Goal: Transaction & Acquisition: Purchase product/service

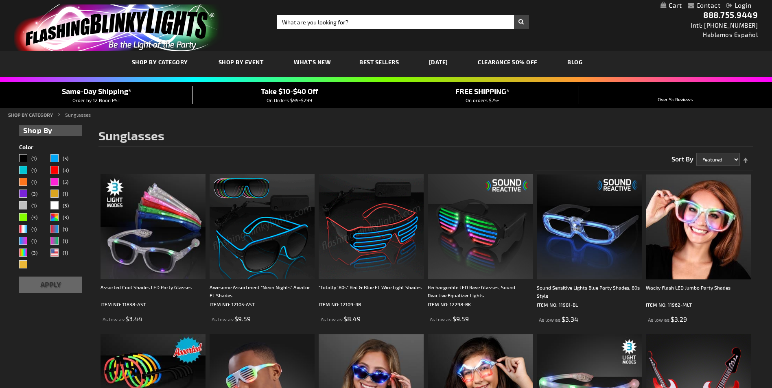
click at [716, 7] on link "Contact" at bounding box center [708, 5] width 24 height 8
click at [678, 2] on link "My Cart" at bounding box center [671, 6] width 21 height 8
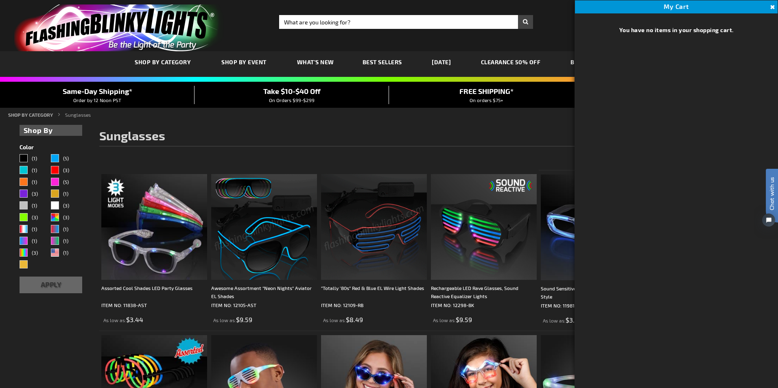
click at [771, 6] on button "Close" at bounding box center [771, 7] width 9 height 9
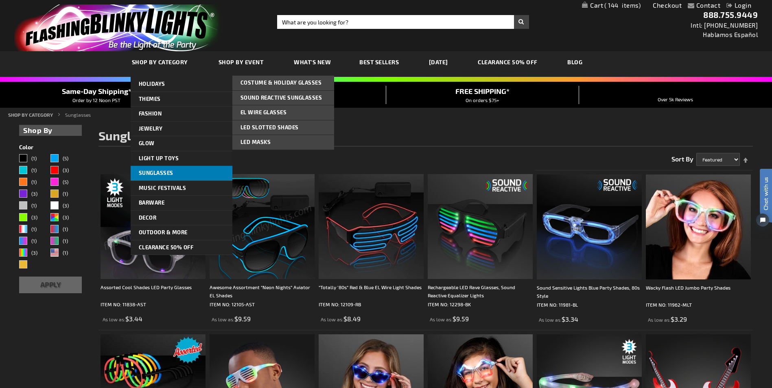
click at [209, 175] on link "Sunglasses" at bounding box center [182, 173] width 102 height 15
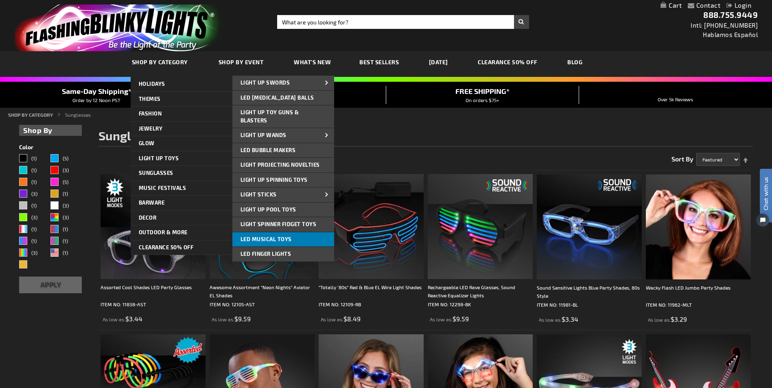
click at [266, 239] on span "LED Musical Toys" at bounding box center [266, 239] width 51 height 7
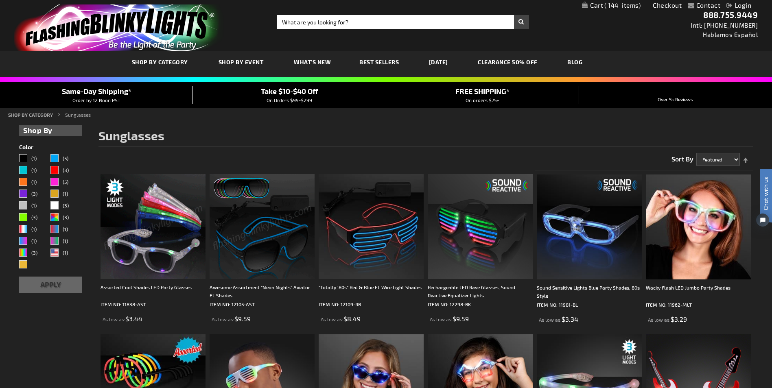
drag, startPoint x: 278, startPoint y: 196, endPoint x: 236, endPoint y: 116, distance: 90.5
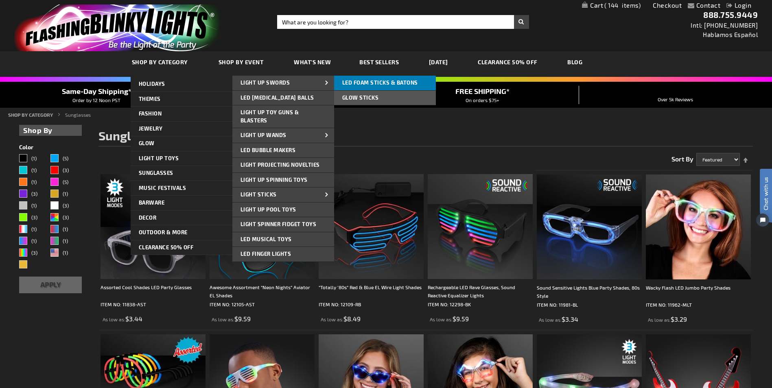
click at [377, 84] on span "LED Foam Sticks & Batons" at bounding box center [380, 82] width 76 height 7
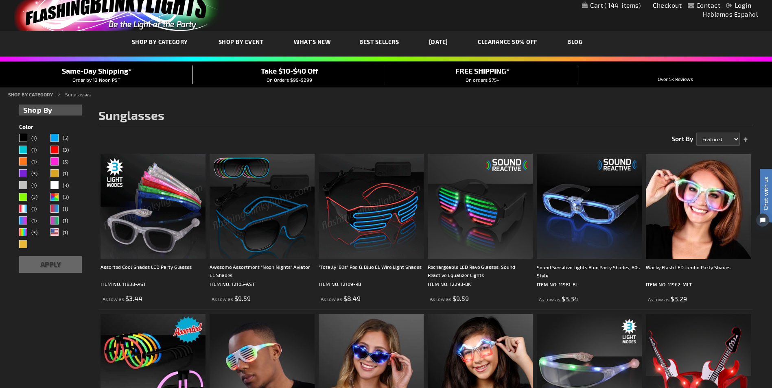
scroll to position [41, 0]
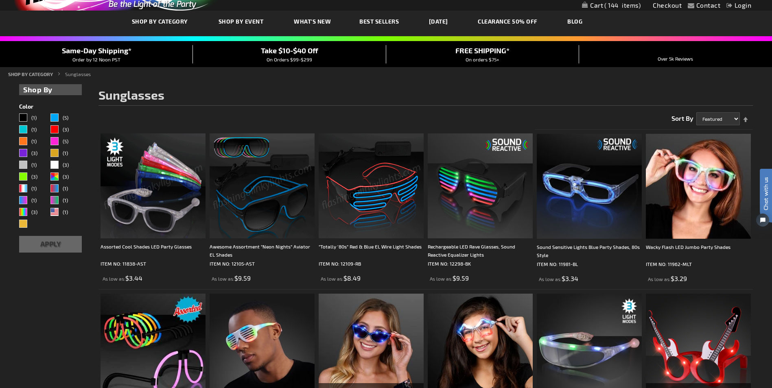
click at [140, 189] on img at bounding box center [153, 185] width 105 height 105
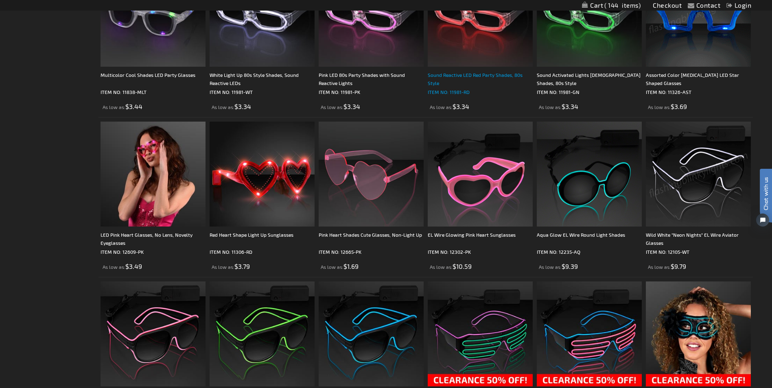
scroll to position [407, 0]
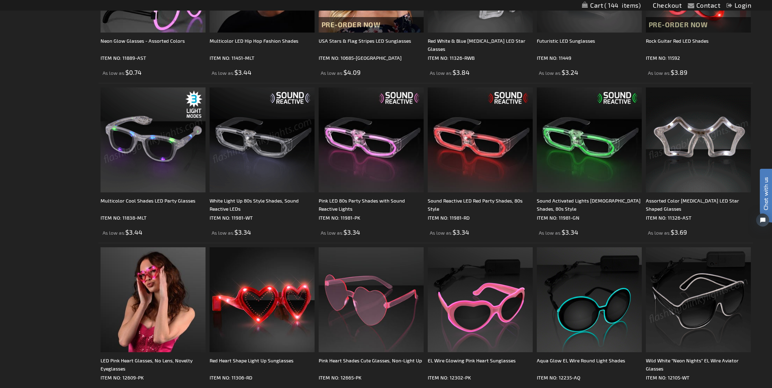
click at [147, 164] on img at bounding box center [153, 139] width 105 height 105
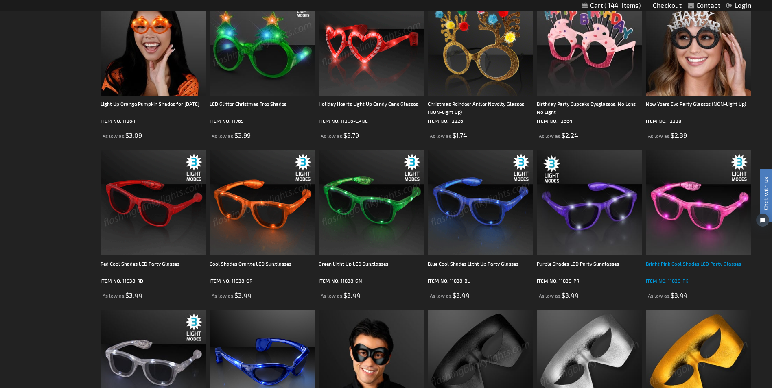
scroll to position [1139, 0]
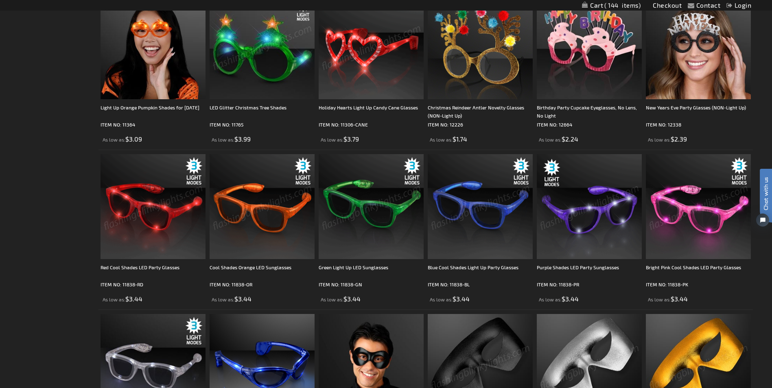
click at [140, 216] on img at bounding box center [153, 206] width 105 height 105
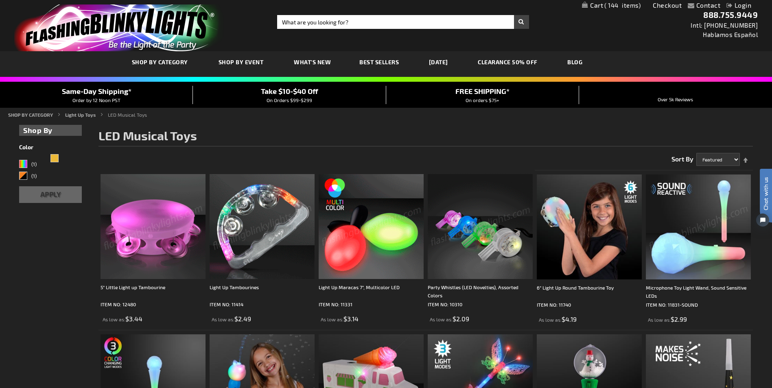
scroll to position [41, 0]
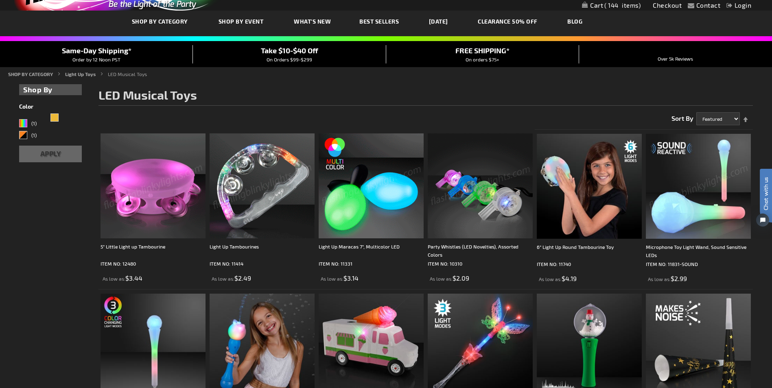
click at [238, 195] on img at bounding box center [262, 185] width 105 height 105
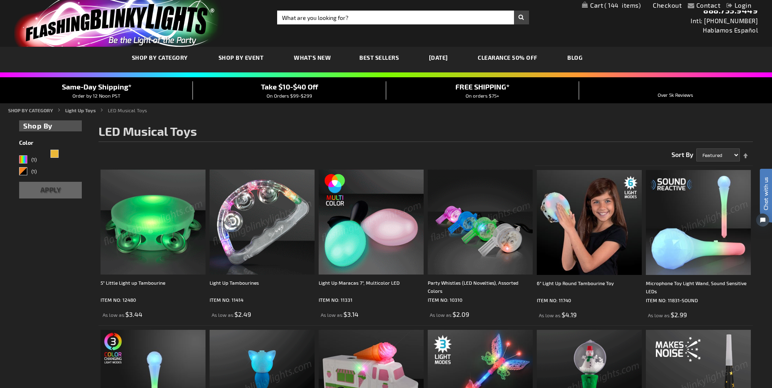
scroll to position [0, 0]
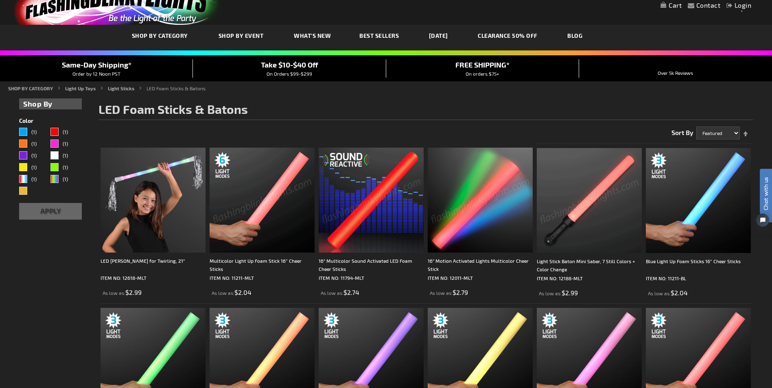
scroll to position [41, 0]
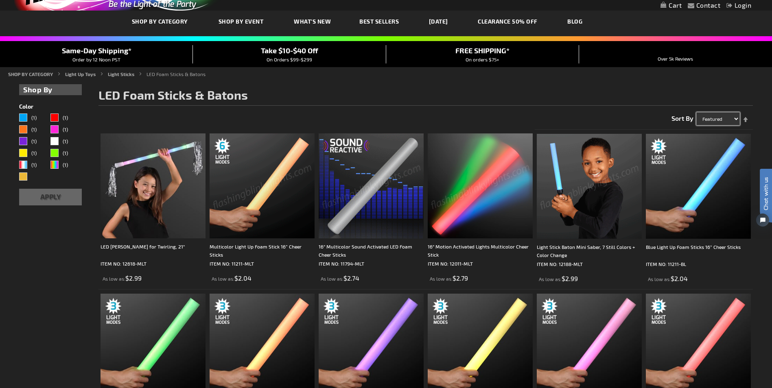
click at [720, 115] on select "Featured Name Price Best Sellers" at bounding box center [718, 118] width 44 height 13
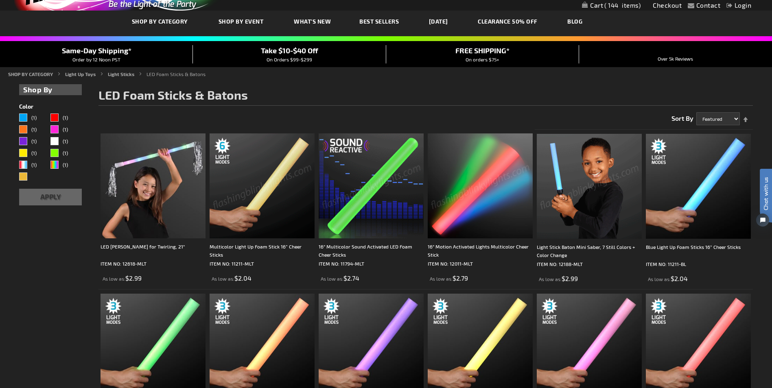
drag, startPoint x: 302, startPoint y: 84, endPoint x: 304, endPoint y: 88, distance: 4.9
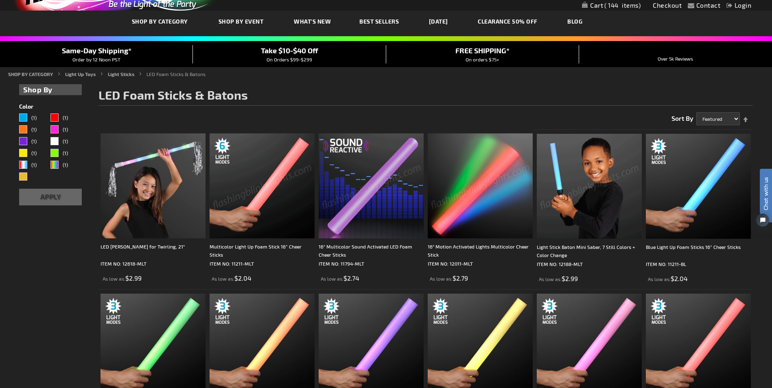
click at [302, 84] on div "Checkout as a new customer Creating an account has many benefits: See order and…" at bounding box center [425, 376] width 654 height 593
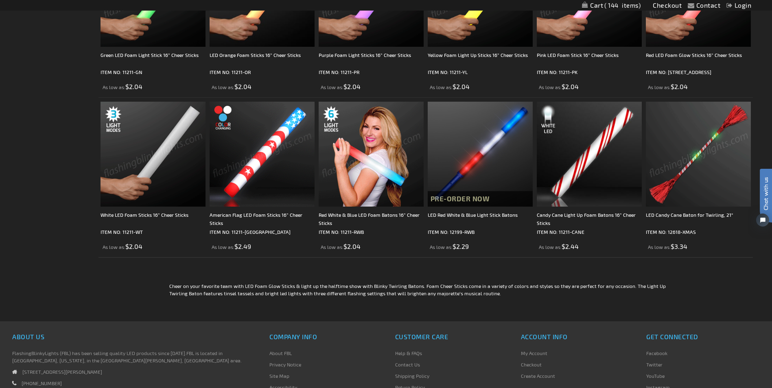
scroll to position [78, 0]
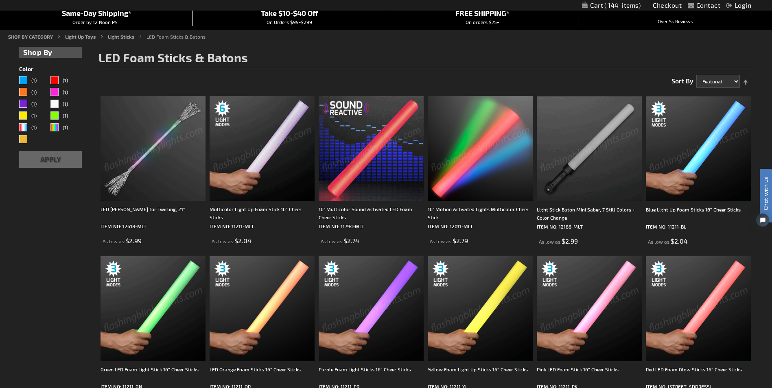
drag, startPoint x: 707, startPoint y: 319, endPoint x: 665, endPoint y: 209, distance: 117.6
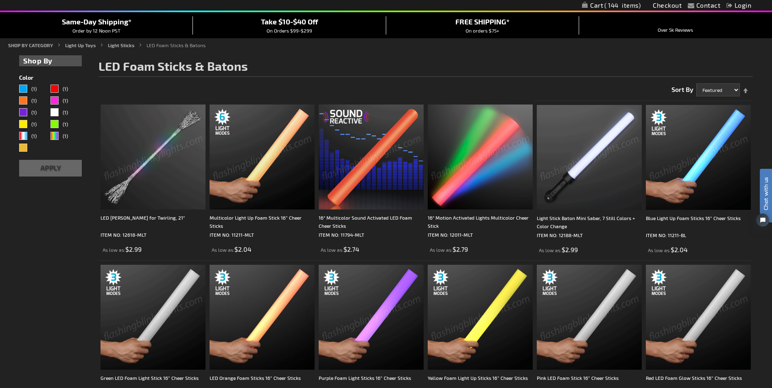
scroll to position [81, 0]
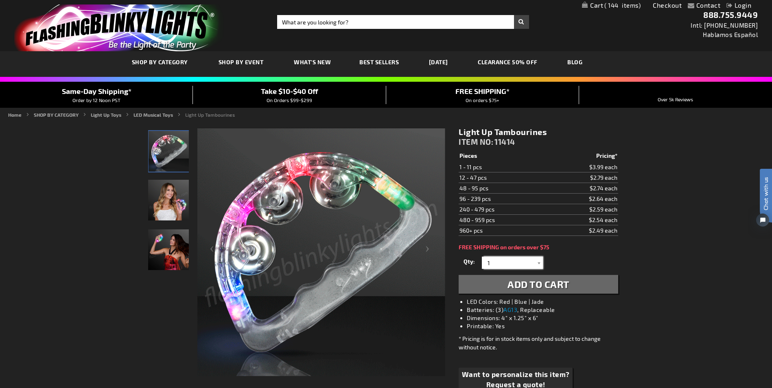
click at [519, 266] on input "1" at bounding box center [513, 263] width 59 height 12
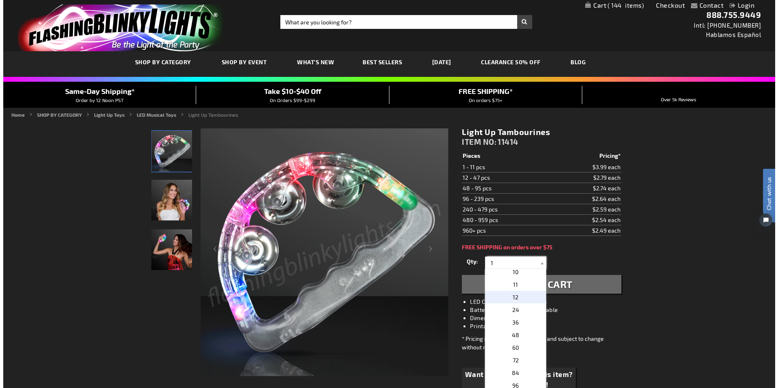
scroll to position [203, 0]
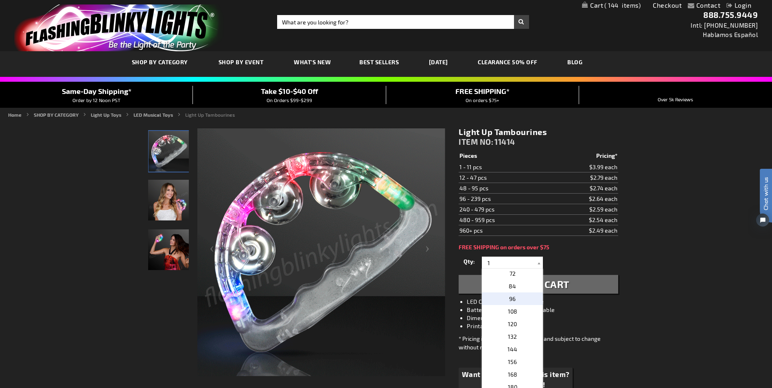
click at [518, 297] on p "96" at bounding box center [512, 299] width 61 height 13
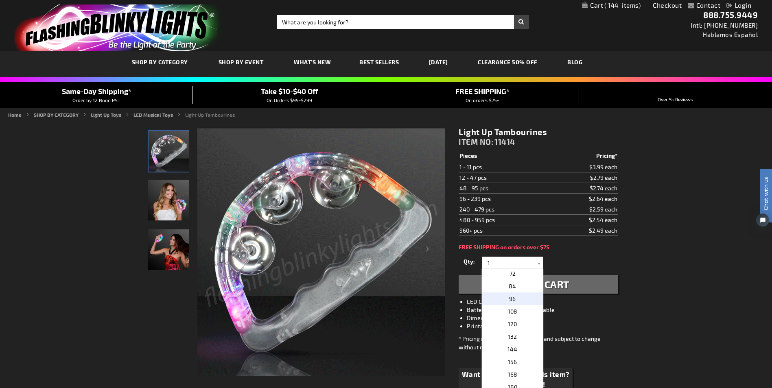
type input "96"
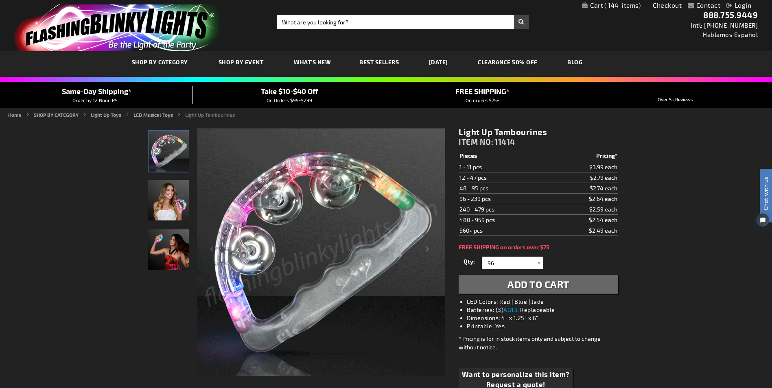
click at [547, 283] on span "Add to Cart" at bounding box center [538, 284] width 62 height 12
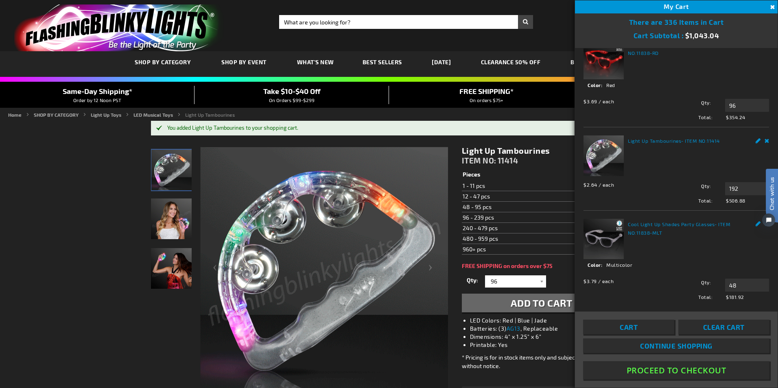
scroll to position [30, 0]
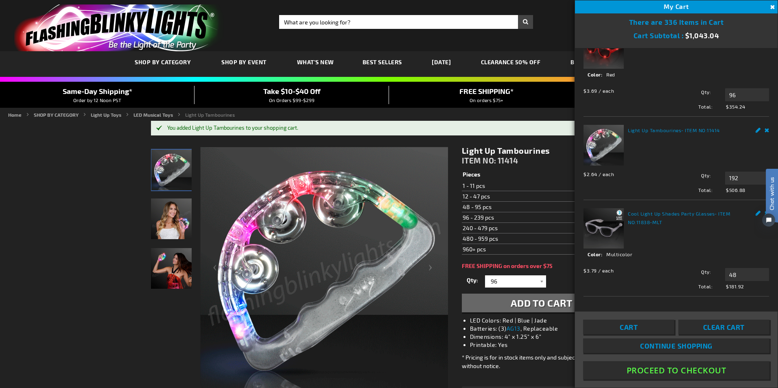
click at [761, 210] on div "Chat with us" at bounding box center [768, 206] width 20 height 57
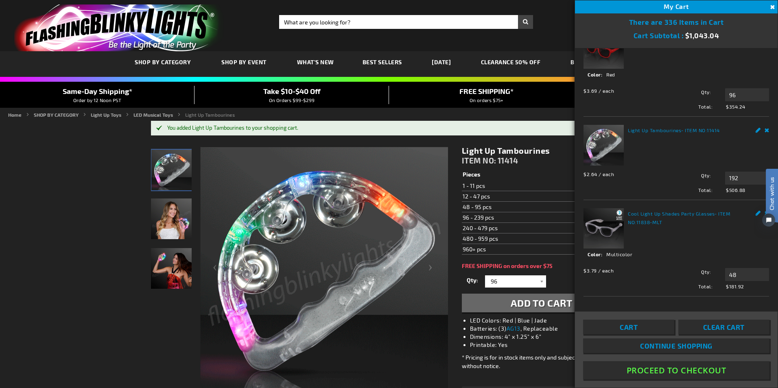
click at [634, 330] on span "Cart" at bounding box center [629, 327] width 18 height 8
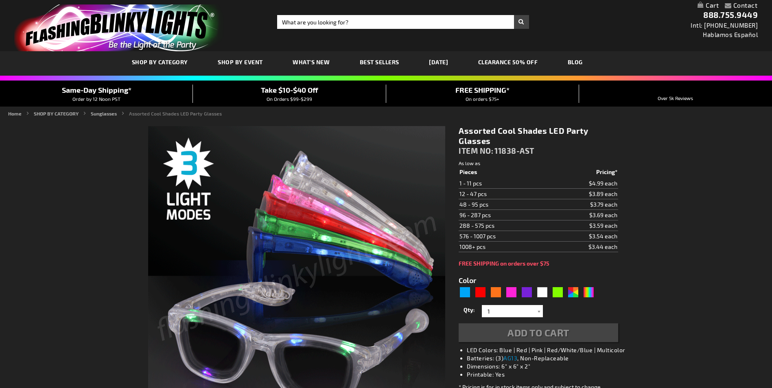
type input "5630"
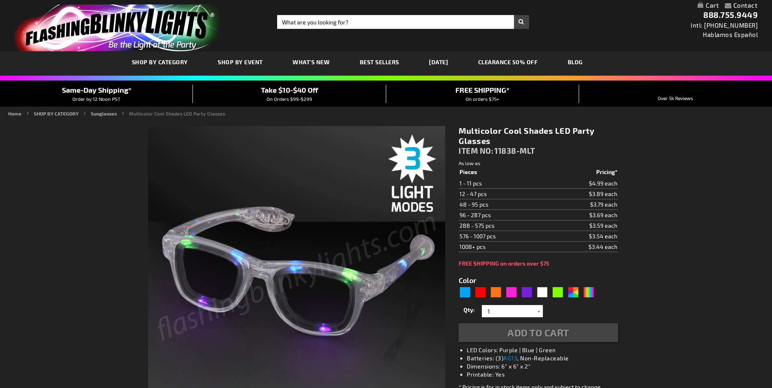
type input "5659"
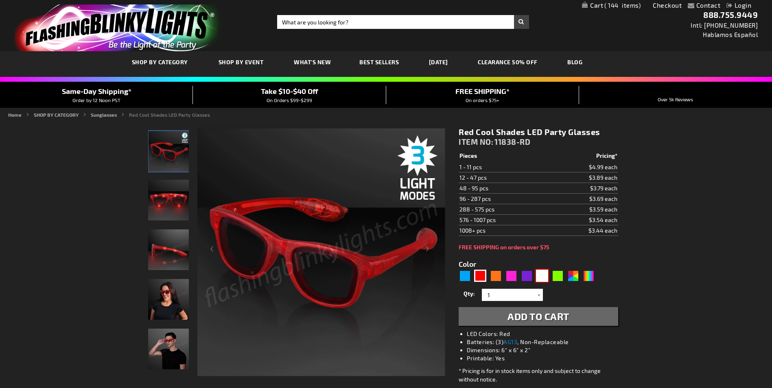
click at [542, 277] on div "White" at bounding box center [542, 276] width 12 height 12
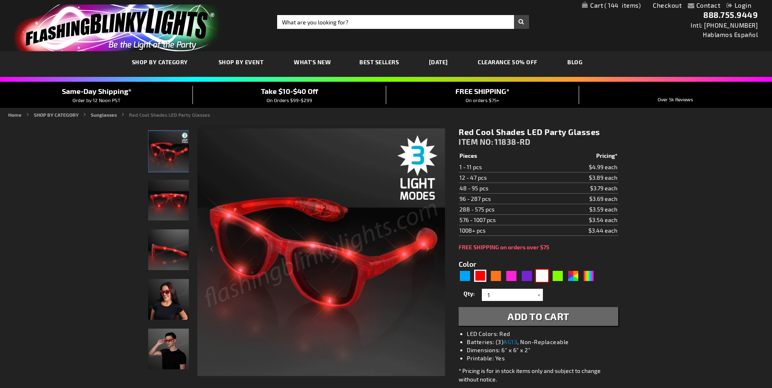
type input "5646"
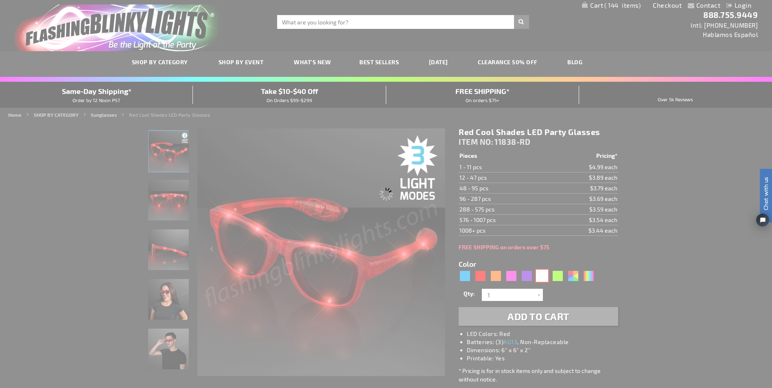
type input "11838-WT"
type input "Customize - White LED Cool Shades Party Glasses - ITEM NO: 11838-WT"
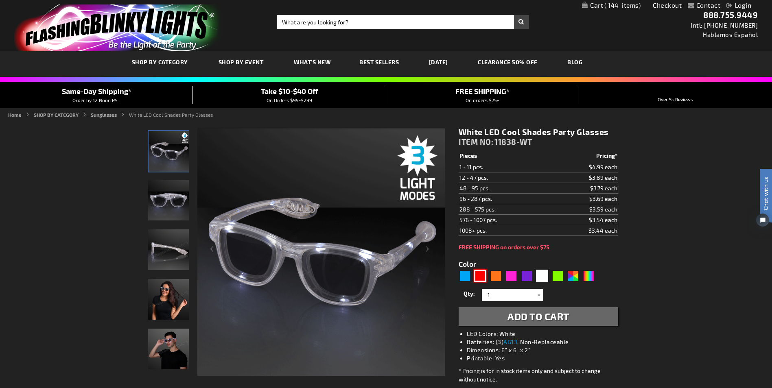
click at [481, 273] on div "Red" at bounding box center [480, 276] width 12 height 12
type input "5641"
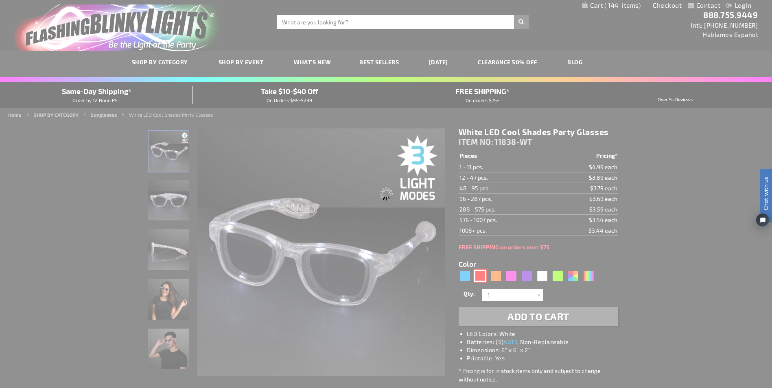
type input "11838-RD"
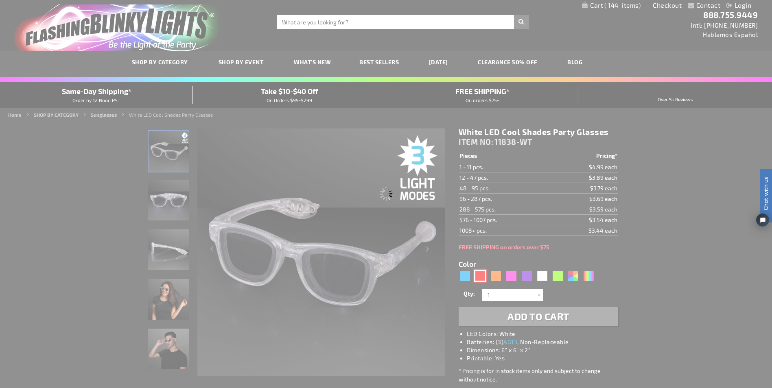
type input "Customize - Red Cool Shades LED Party Glasses - ITEM NO: 11838-RD"
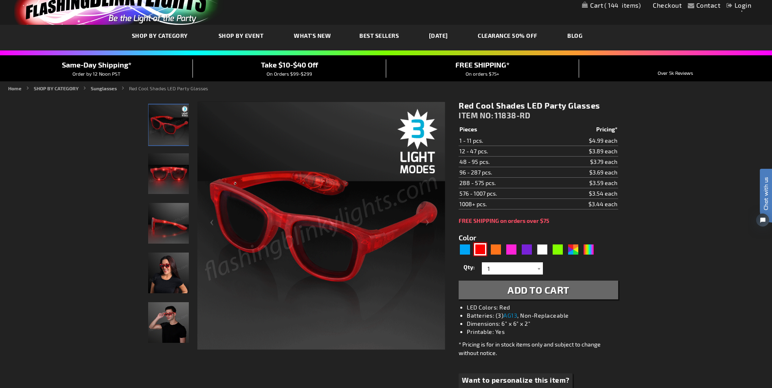
scroll to position [41, 0]
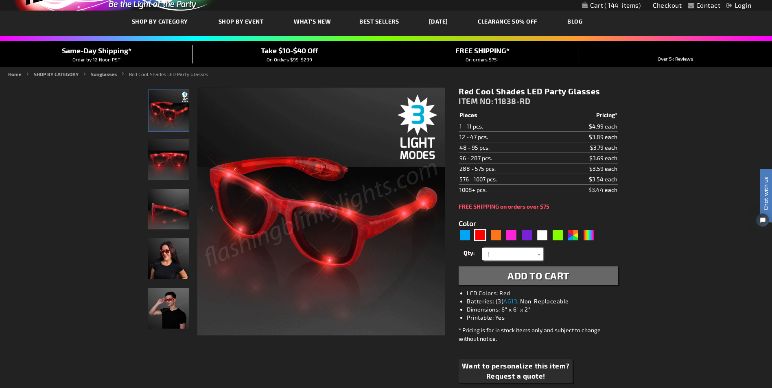
click at [511, 255] on input "1" at bounding box center [513, 254] width 59 height 12
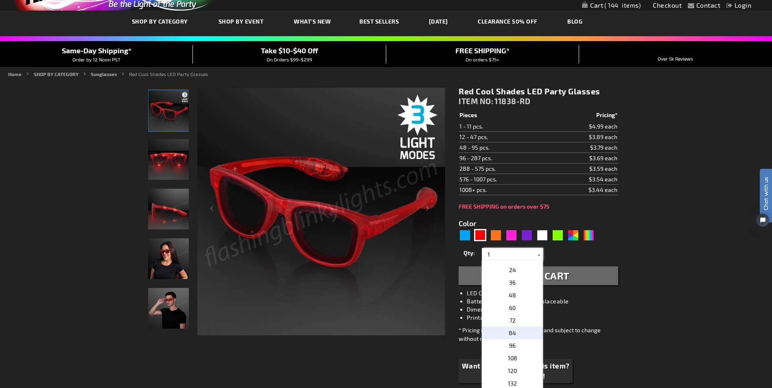
scroll to position [163, 0]
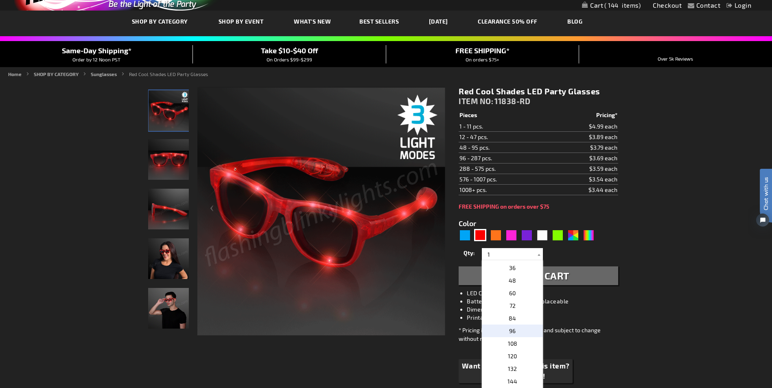
click at [505, 330] on p "96" at bounding box center [512, 331] width 61 height 13
type input "96"
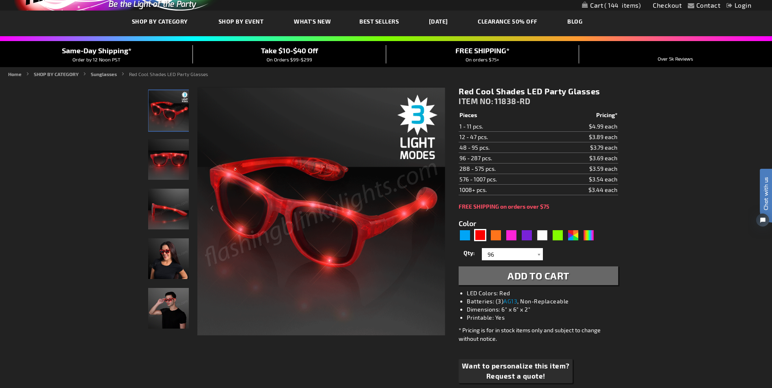
click at [514, 278] on span "Add to Cart" at bounding box center [538, 276] width 62 height 12
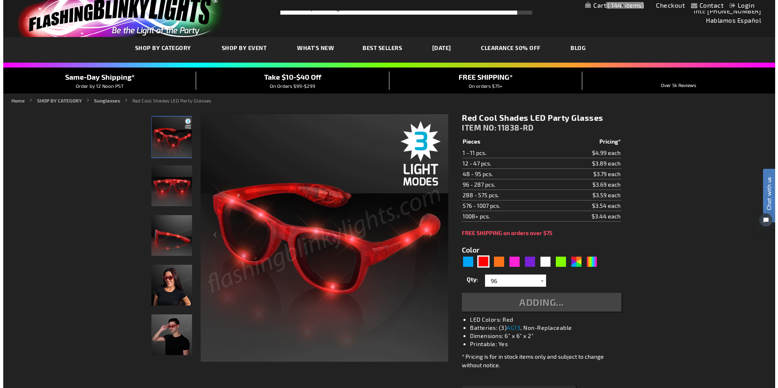
scroll to position [0, 0]
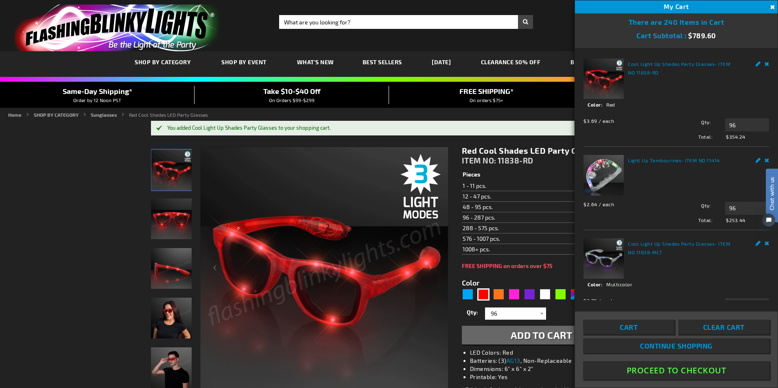
click at [772, 7] on button "Close" at bounding box center [771, 7] width 9 height 9
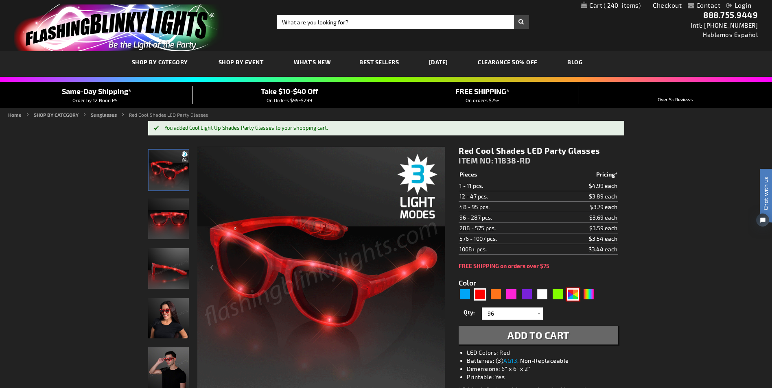
click at [574, 296] on div "AST" at bounding box center [573, 295] width 12 height 12
type input "5630"
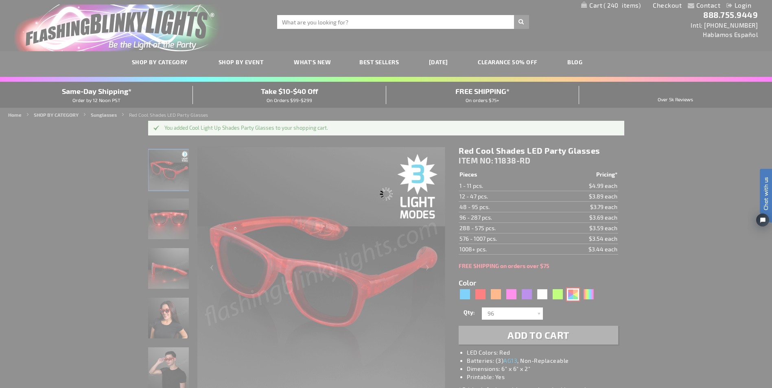
type input "11838-AST"
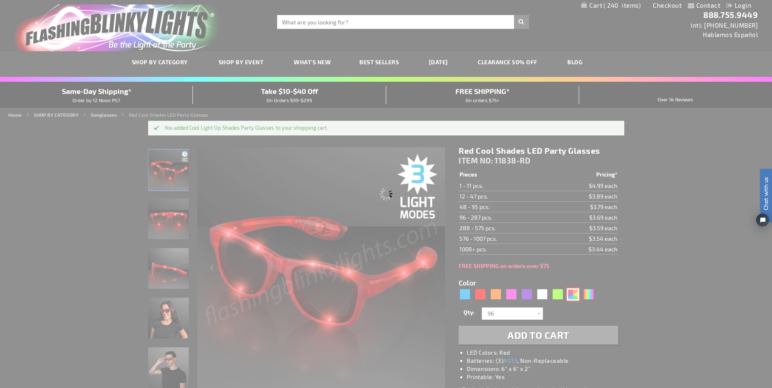
type input "Customize - Assorted Cool Shades LED Party Glasses - ITEM NO: 11838-AST"
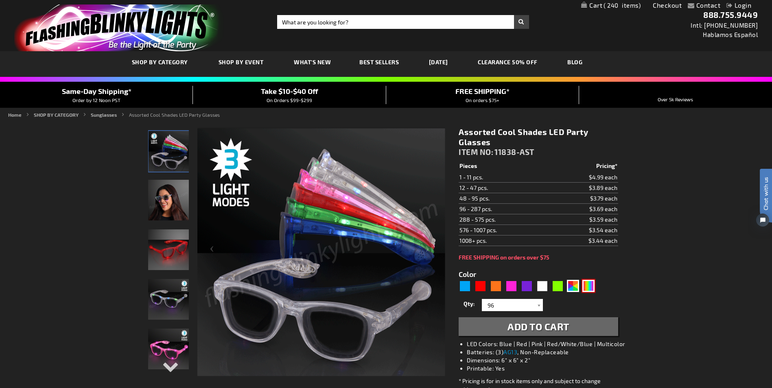
click at [591, 287] on div "Multicolor" at bounding box center [588, 286] width 12 height 12
type input "5659"
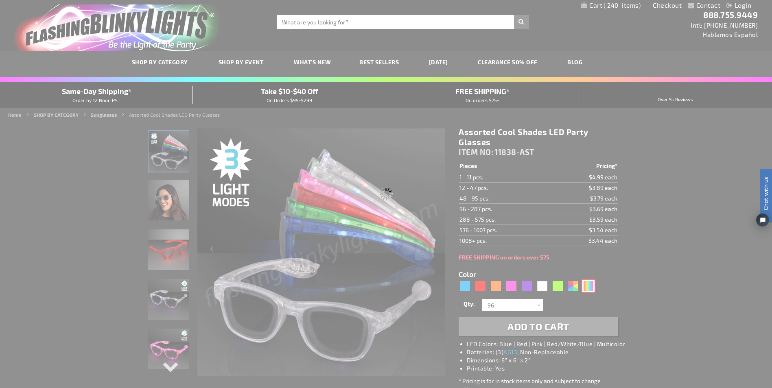
type input "11838-MLT"
type input "Customize - Multicolor Cool Shades LED Party Glasses - ITEM NO: 11838-MLT"
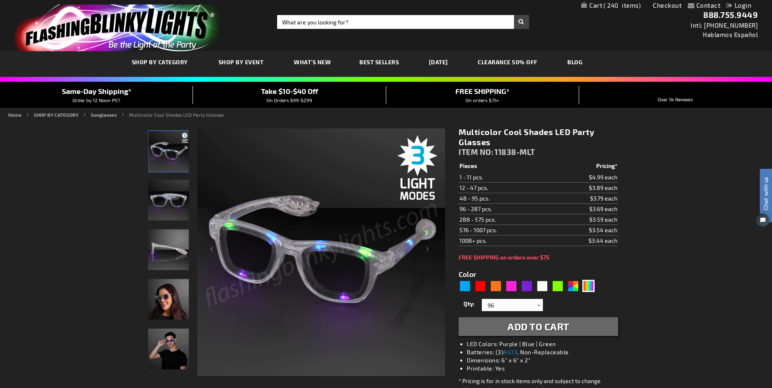
click at [556, 327] on span "Add to Cart" at bounding box center [538, 327] width 62 height 12
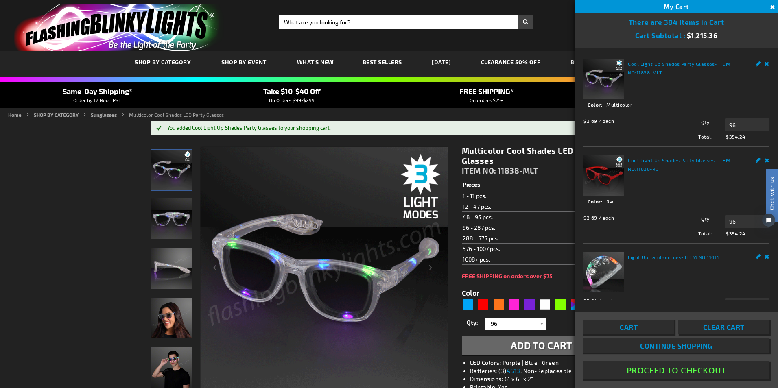
drag, startPoint x: 639, startPoint y: 324, endPoint x: 730, endPoint y: 333, distance: 90.8
click at [639, 324] on link "Cart" at bounding box center [628, 327] width 91 height 15
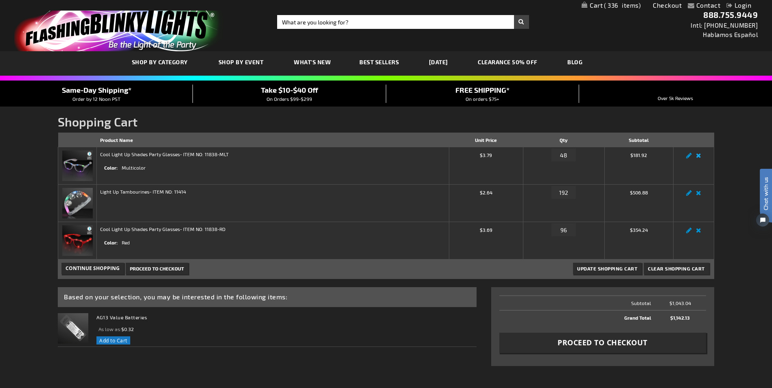
click at [698, 158] on link "Remove item" at bounding box center [698, 158] width 9 height 0
click at [73, 197] on img at bounding box center [77, 203] width 31 height 31
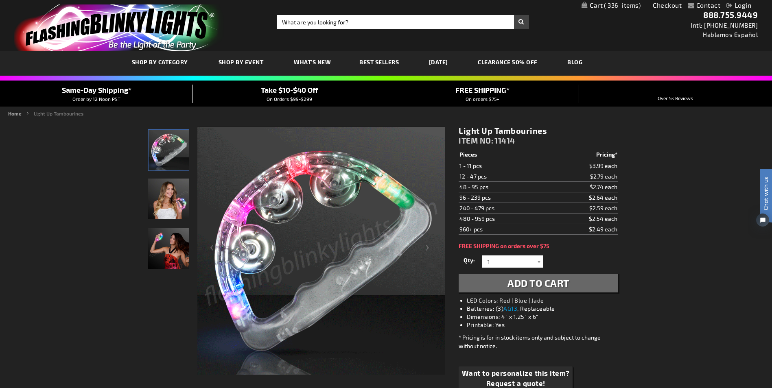
drag, startPoint x: 678, startPoint y: 311, endPoint x: 686, endPoint y: 119, distance: 192.2
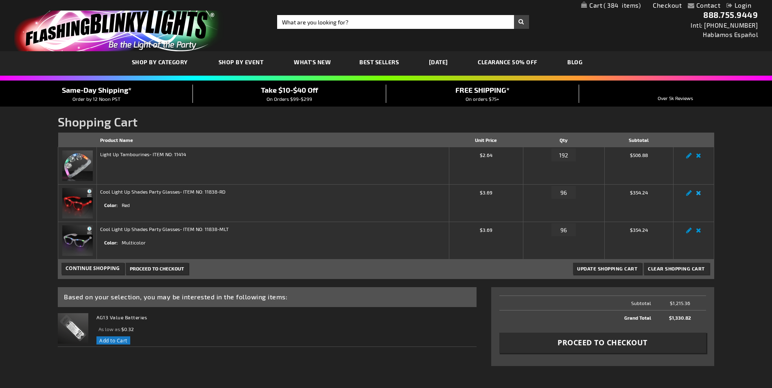
click at [699, 195] on link "Remove item" at bounding box center [698, 195] width 9 height 0
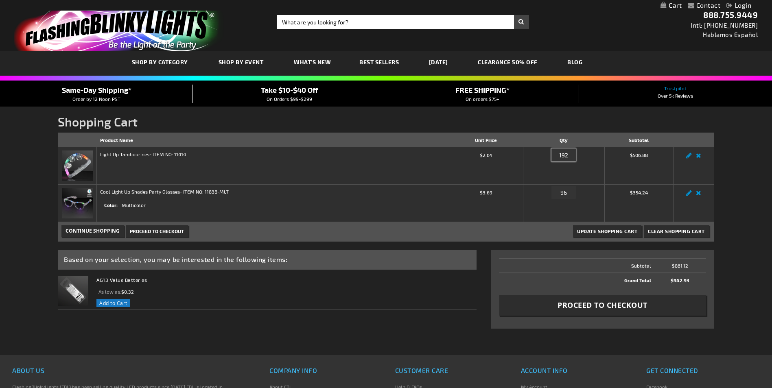
click at [567, 153] on input "192" at bounding box center [563, 155] width 24 height 13
drag, startPoint x: 567, startPoint y: 153, endPoint x: 552, endPoint y: 155, distance: 15.2
click at [552, 155] on input "192" at bounding box center [563, 155] width 24 height 13
type input "96"
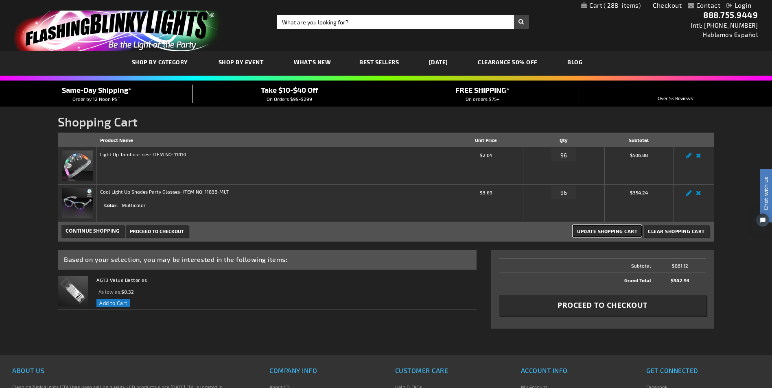
click at [607, 232] on span "Update Shopping Cart" at bounding box center [607, 231] width 60 height 6
click at [646, 309] on span "Proceed to Checkout" at bounding box center [603, 305] width 90 height 10
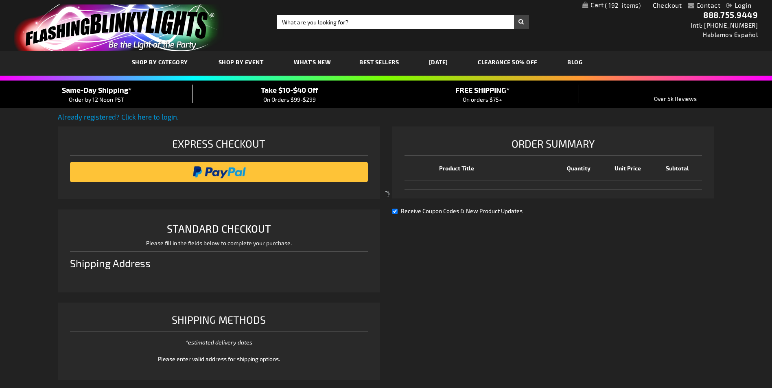
select select "US"
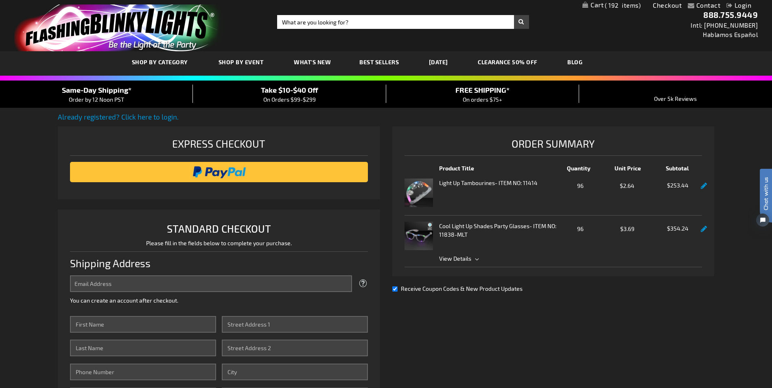
click at [460, 261] on span "View Details" at bounding box center [455, 258] width 32 height 7
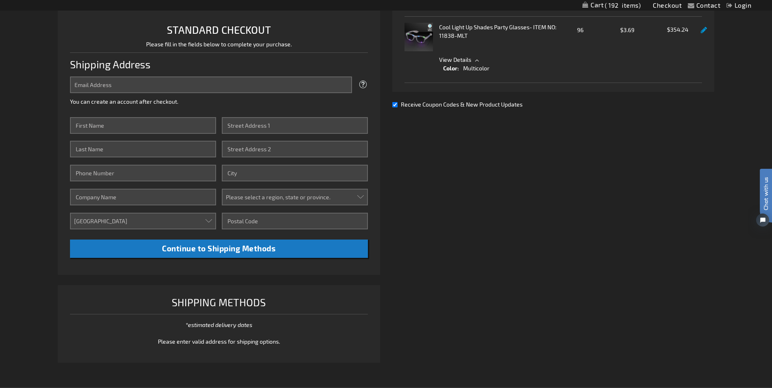
scroll to position [81, 0]
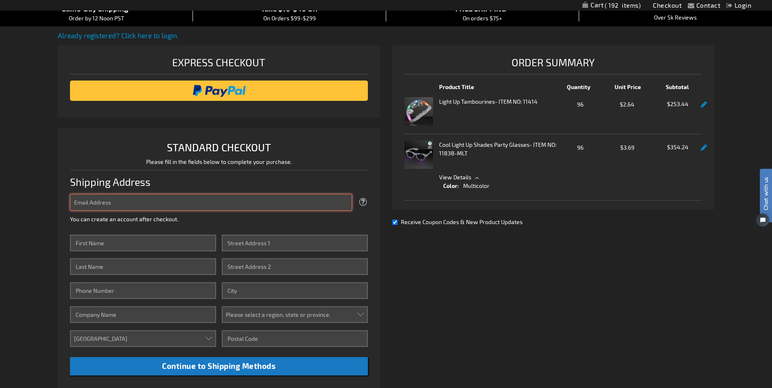
click at [127, 198] on input "Email Address" at bounding box center [211, 202] width 282 height 17
type input "[EMAIL_ADDRESS][DOMAIN_NAME]"
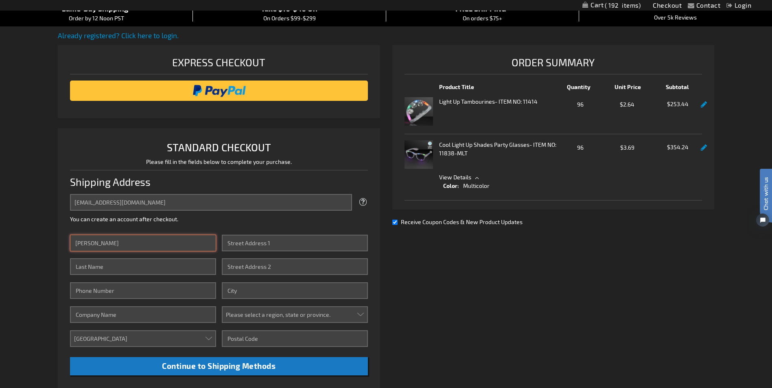
type input "[PERSON_NAME]"
type input "5044511244"
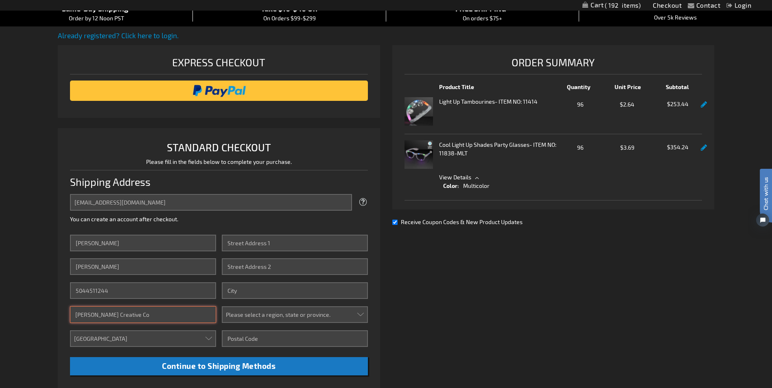
type input "[PERSON_NAME] Creative Co"
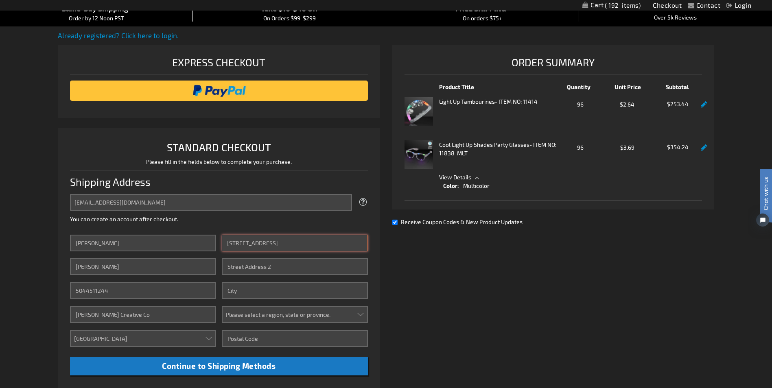
type input "[STREET_ADDRESS]"
type input "Metairie"
select select "28"
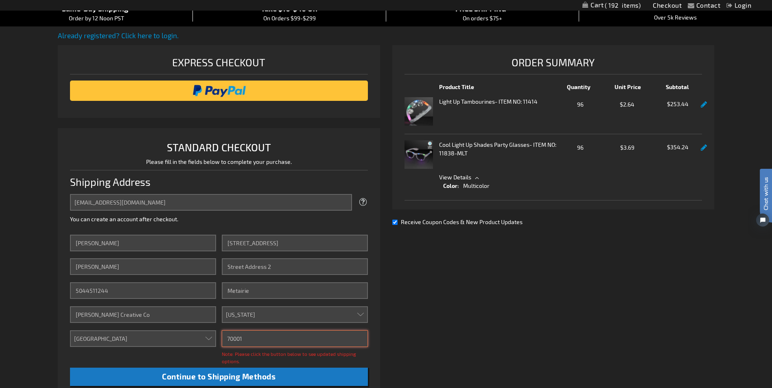
type input "70001"
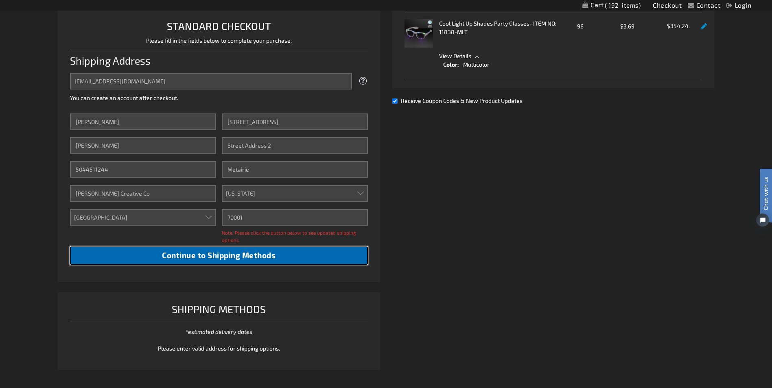
scroll to position [203, 0]
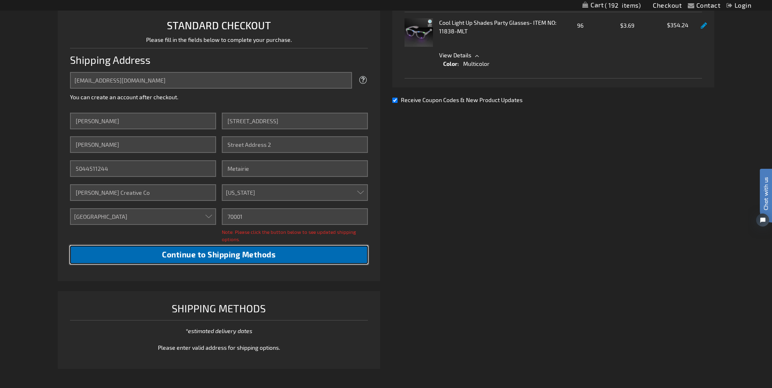
click at [217, 259] on span "Continue to Shipping Methods" at bounding box center [219, 254] width 114 height 9
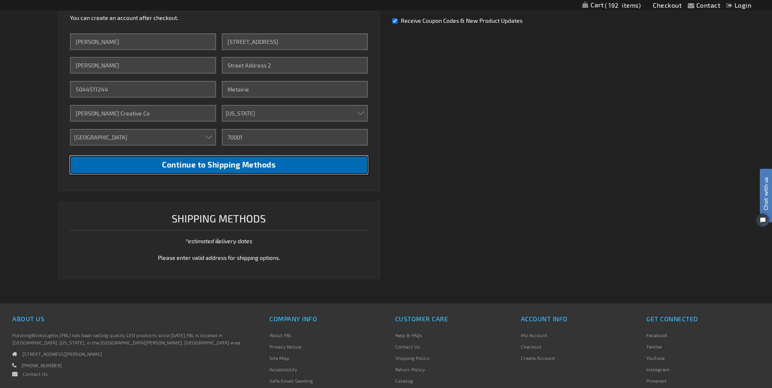
scroll to position [285, 0]
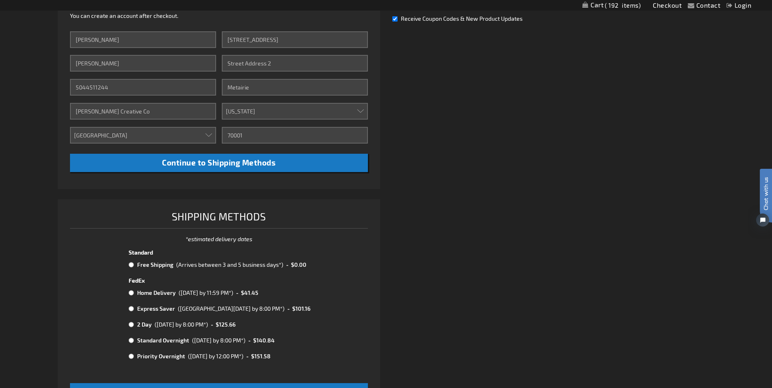
click at [131, 292] on input "radio" at bounding box center [131, 293] width 5 height 7
radio input "true"
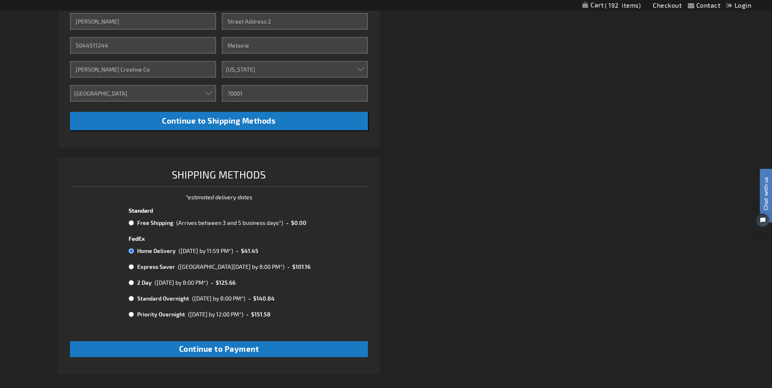
scroll to position [366, 0]
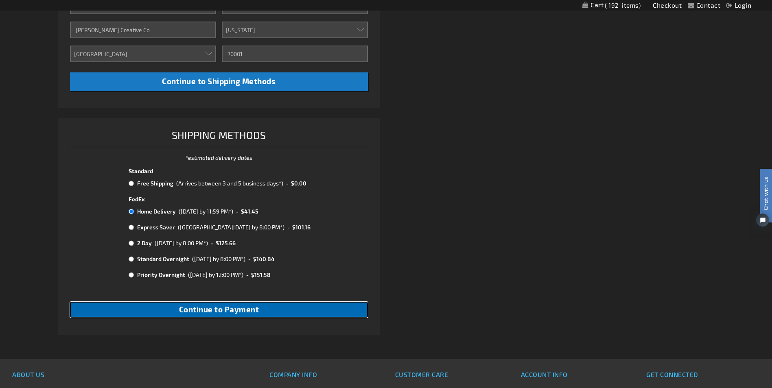
click at [295, 316] on button "Continue to Payment" at bounding box center [218, 310] width 297 height 16
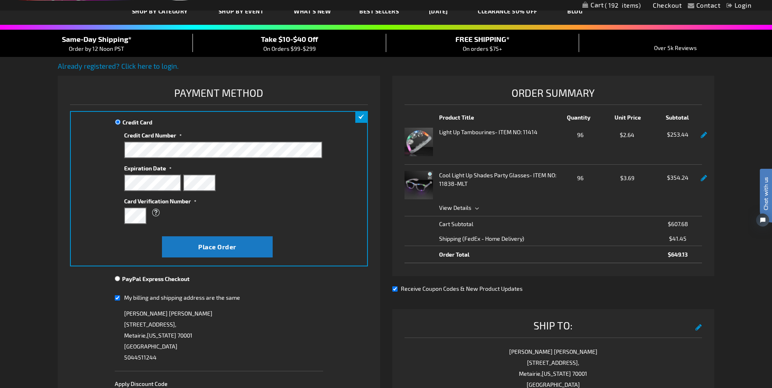
scroll to position [41, 0]
